Goal: Communication & Community: Participate in discussion

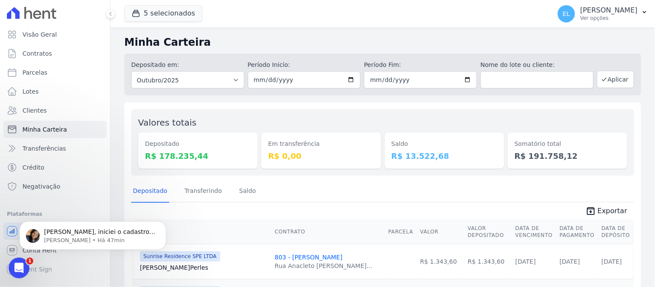
scroll to position [623, 0]
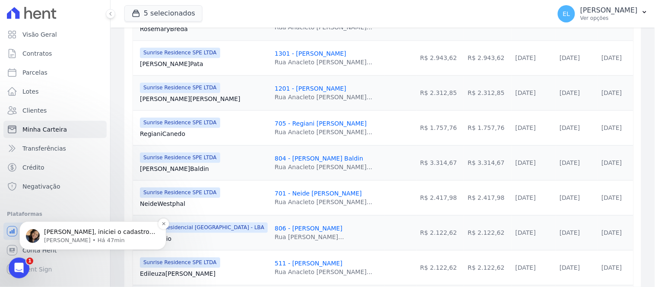
click at [117, 233] on span "[PERSON_NAME], iniciei o cadastro das contas arke. Qual o faturamento médio men…" at bounding box center [99, 244] width 111 height 33
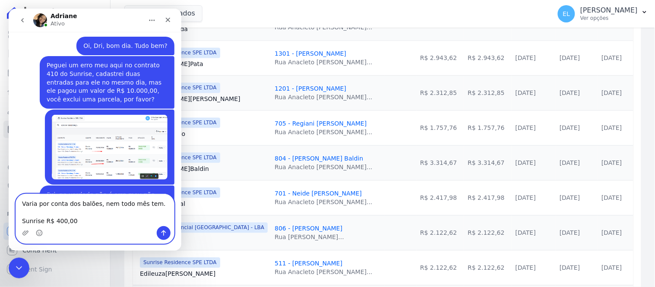
scroll to position [5807, 0]
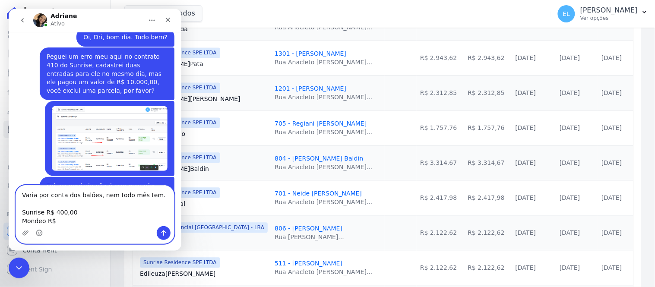
drag, startPoint x: 151, startPoint y: 196, endPoint x: 13, endPoint y: 176, distance: 139.1
click at [14, 187] on div "Varia por conta dos balões, nem todo mês tem. Sunrise R$ 400,00 Mondeo R$ Varia…" at bounding box center [94, 214] width 173 height 59
click at [30, 195] on textarea "Media Sunrise R$ 400,00 Mondeo R$" at bounding box center [95, 205] width 158 height 41
click at [61, 220] on textarea "Média Sunrise R$ 400,00 Mondeo R$" at bounding box center [95, 205] width 158 height 41
click at [58, 211] on textarea "Média Sunrise R$ 400,00 Mondeo R$ 200.000,00" at bounding box center [95, 205] width 158 height 41
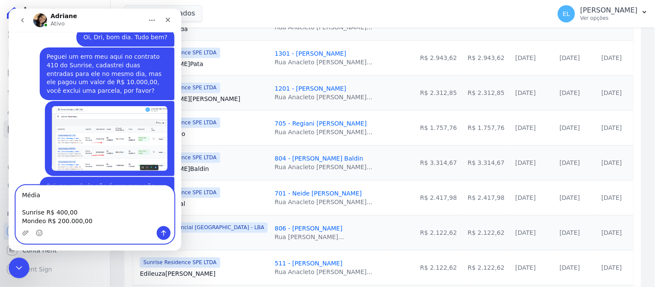
click at [62, 210] on textarea "Média Sunrise R$ 400,00 Mondeo R$ 200.000,00" at bounding box center [95, 205] width 158 height 41
click at [61, 214] on textarea "Média Sunrise R$ 400,00 Mondeo R$ 200.000,00" at bounding box center [95, 205] width 158 height 41
click at [105, 222] on textarea "Média Sunrise R$ 400.000,00 Mondeo R$ 200.000,00" at bounding box center [95, 205] width 158 height 41
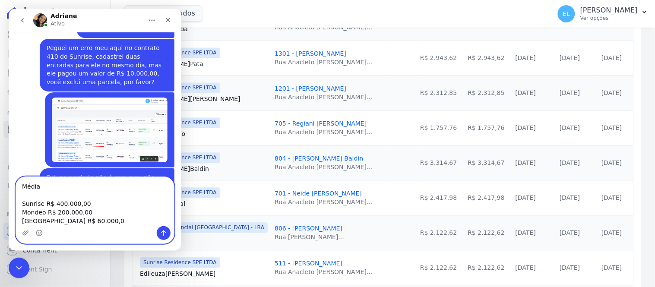
type textarea "Média Sunrise R$ 400.000,00 Mondeo R$ 200.000,00 [GEOGRAPHIC_DATA] R$ 60.000,00"
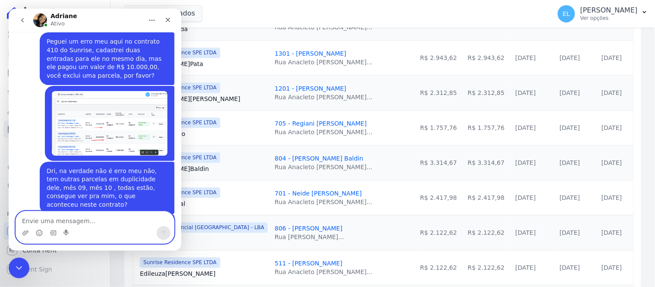
scroll to position [5822, 0]
